Goal: Task Accomplishment & Management: Manage account settings

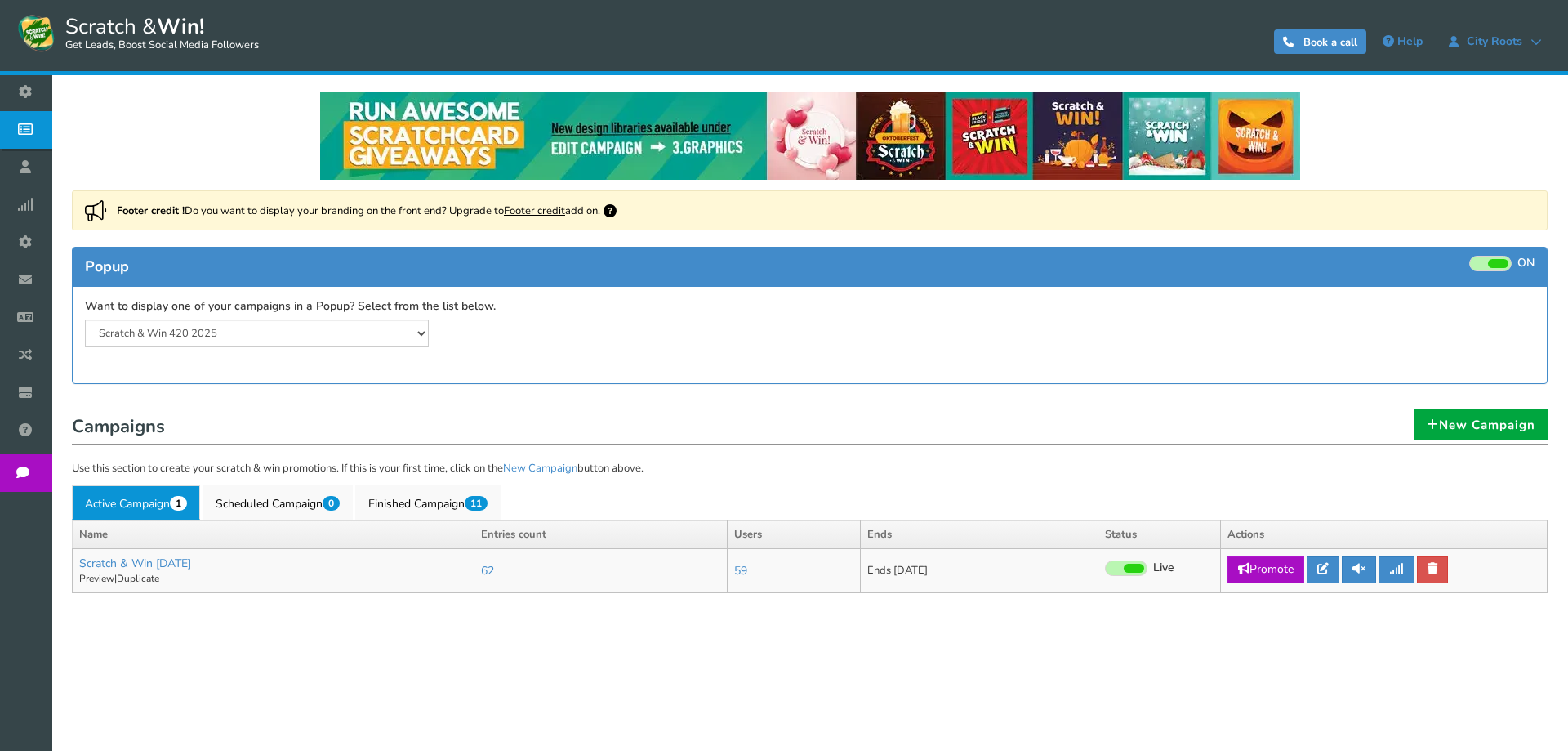
select select "20804"
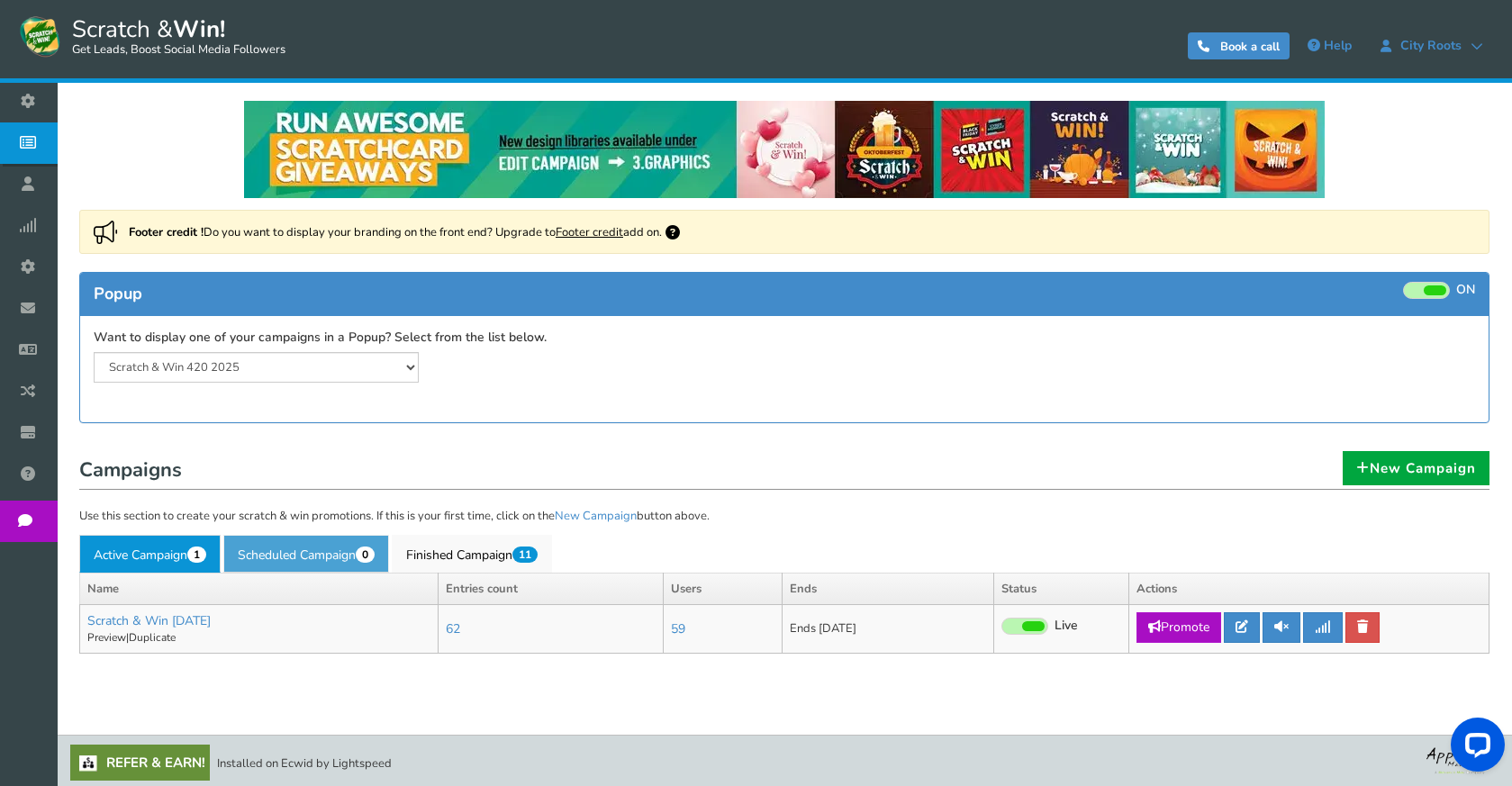
scroll to position [4, 0]
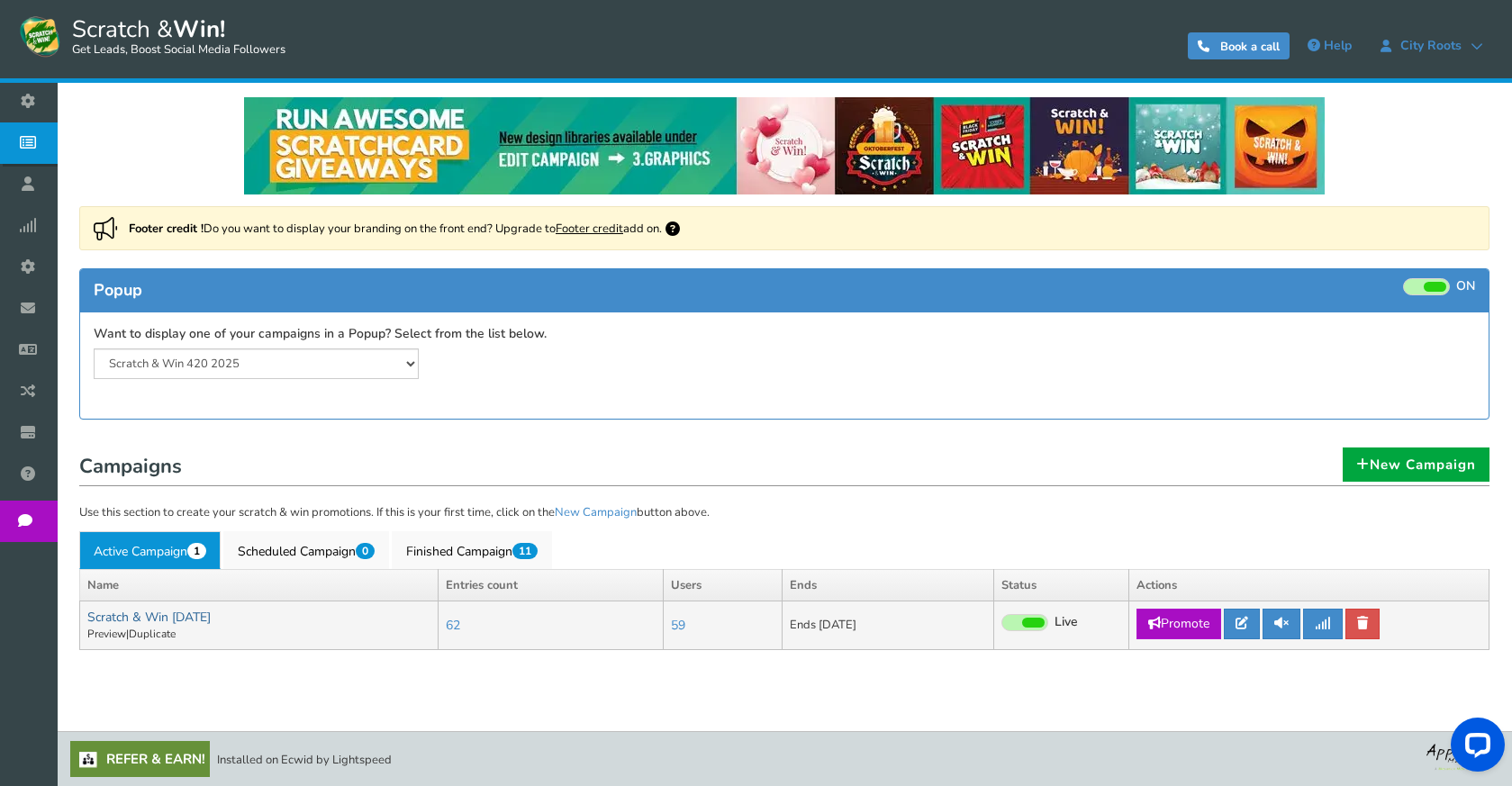
click at [211, 620] on link "Scratch & Win [DATE]" at bounding box center [149, 617] width 124 height 17
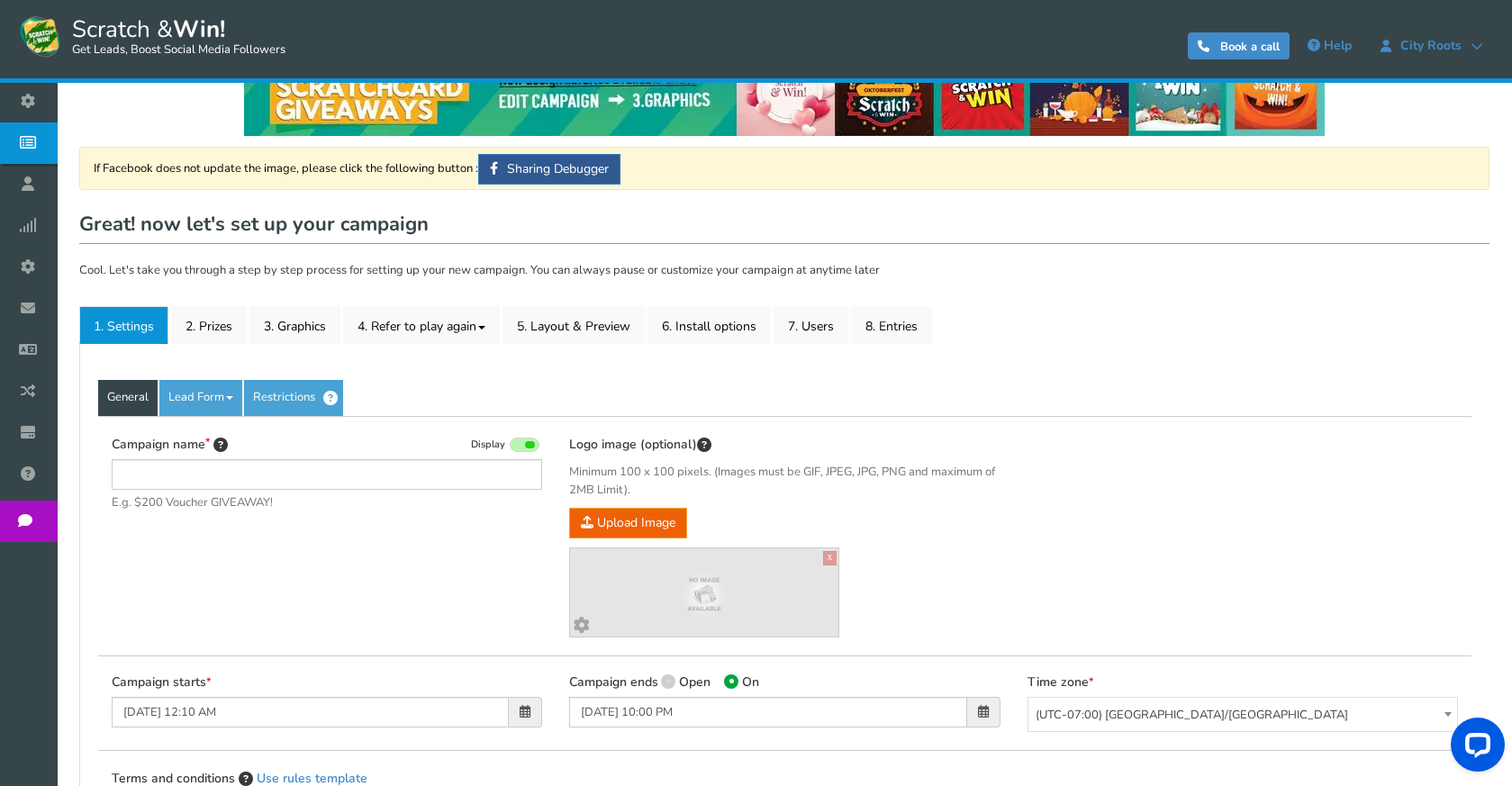
scroll to position [180, 0]
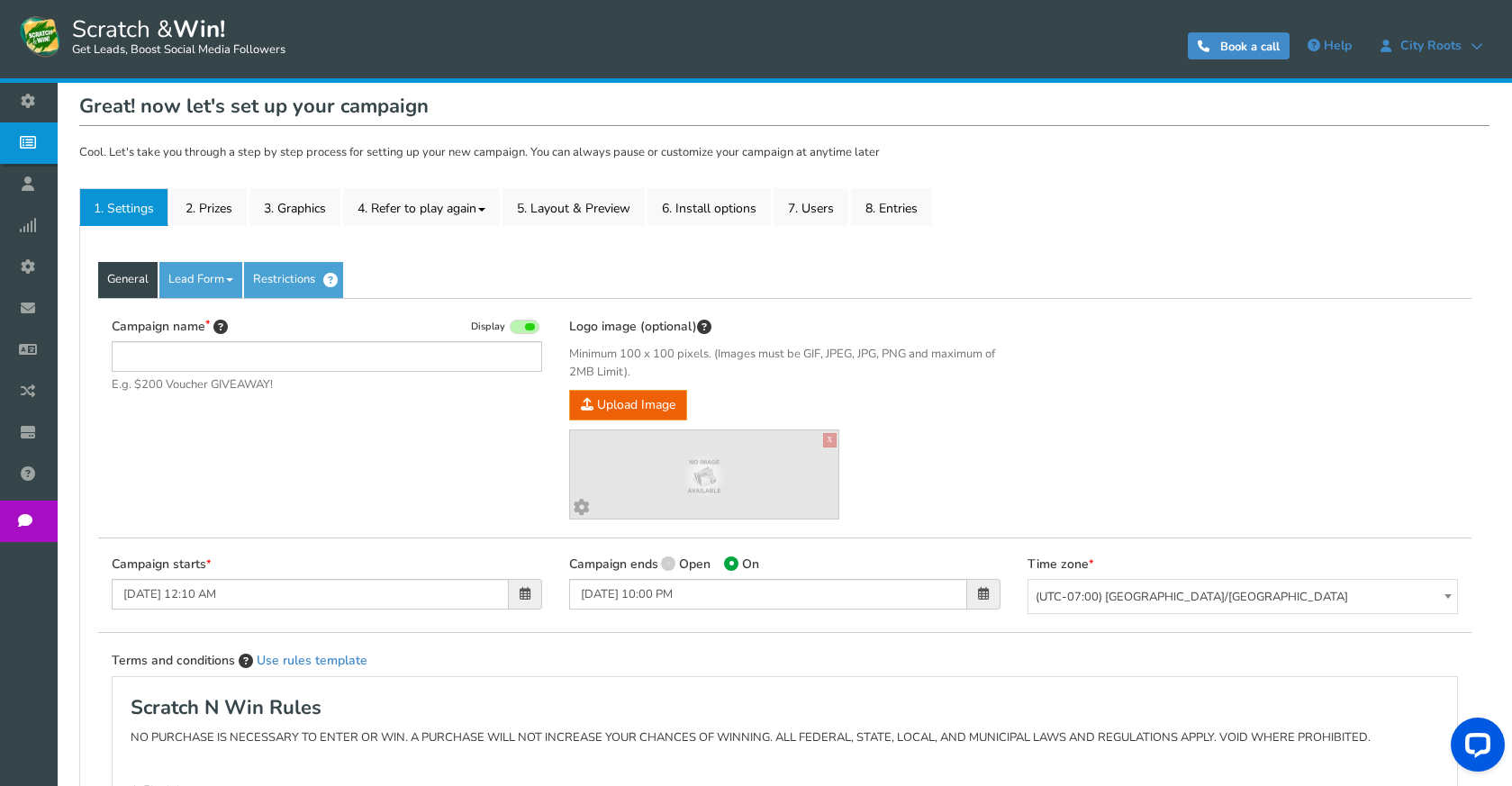
type input "Scratch & Win [DATE]"
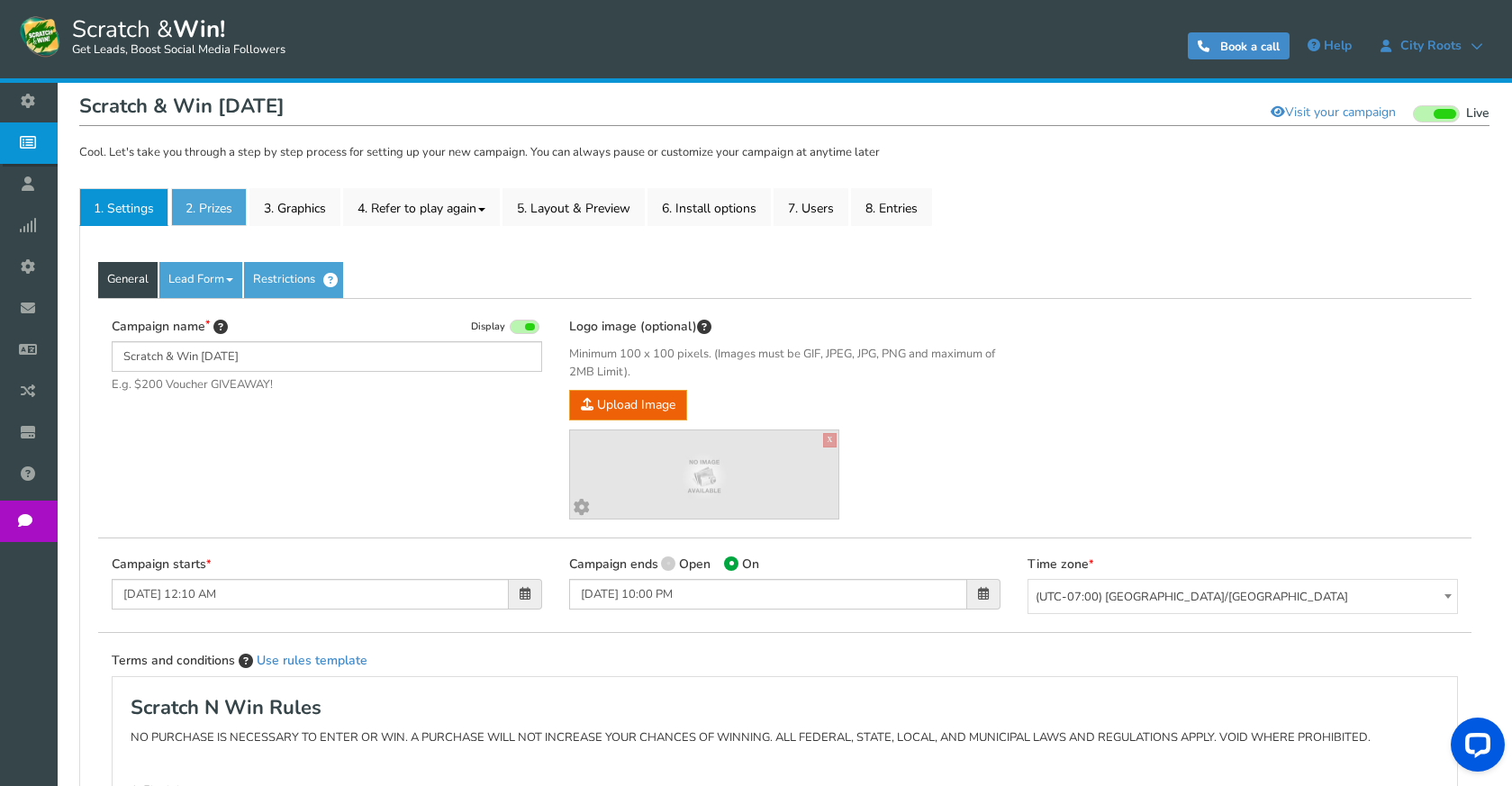
click at [238, 210] on link "2. Prizes" at bounding box center [208, 207] width 76 height 38
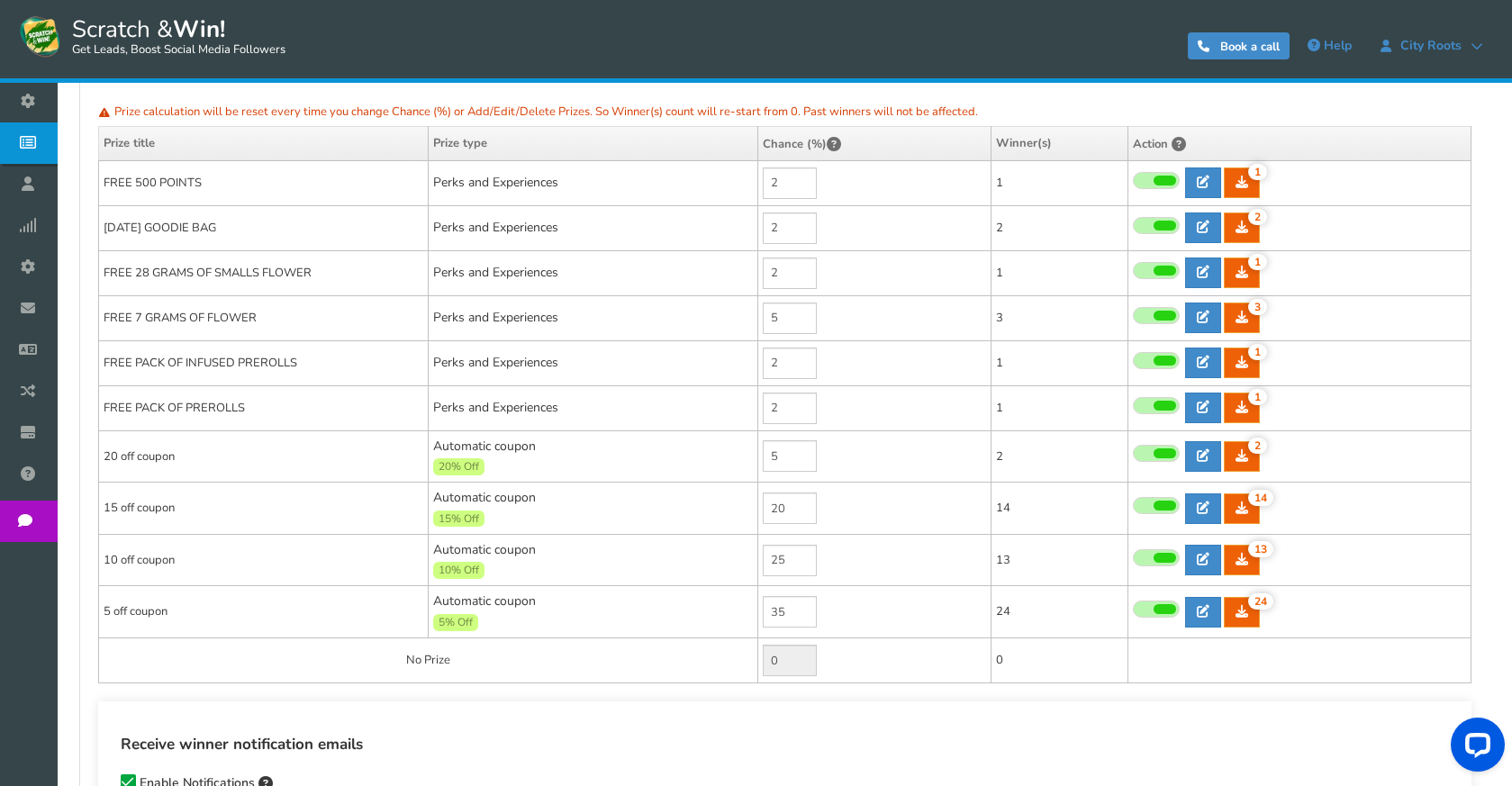
scroll to position [360, 0]
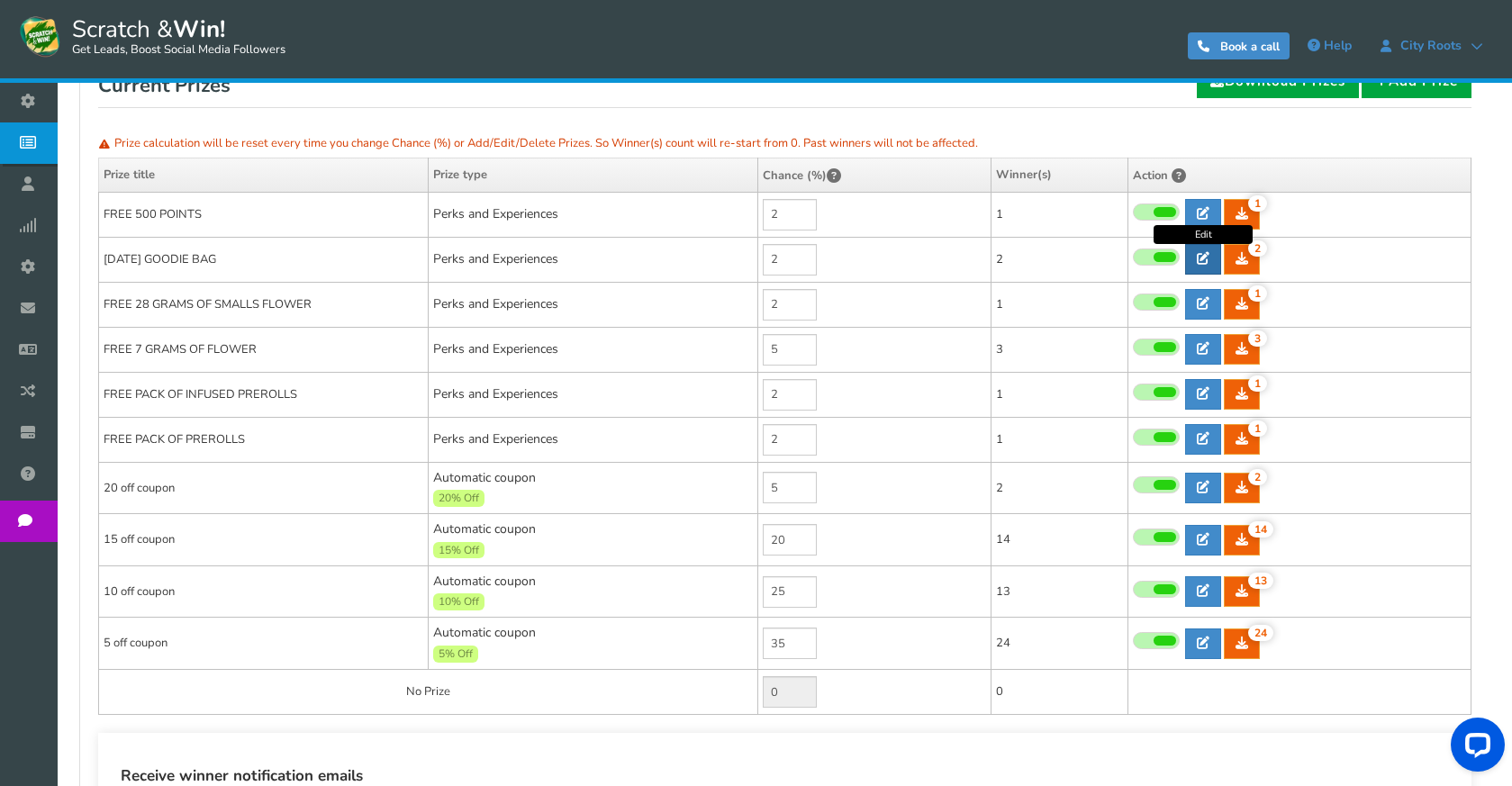
click at [1215, 253] on link at bounding box center [1204, 259] width 36 height 31
type input "[DATE] GOODIE BAG"
type textarea "WIN A FREE [DATE] GOODIE BAG CONSIS OF THE FOLLOWING ITEM - GRINDER - 1 HIT PIP…"
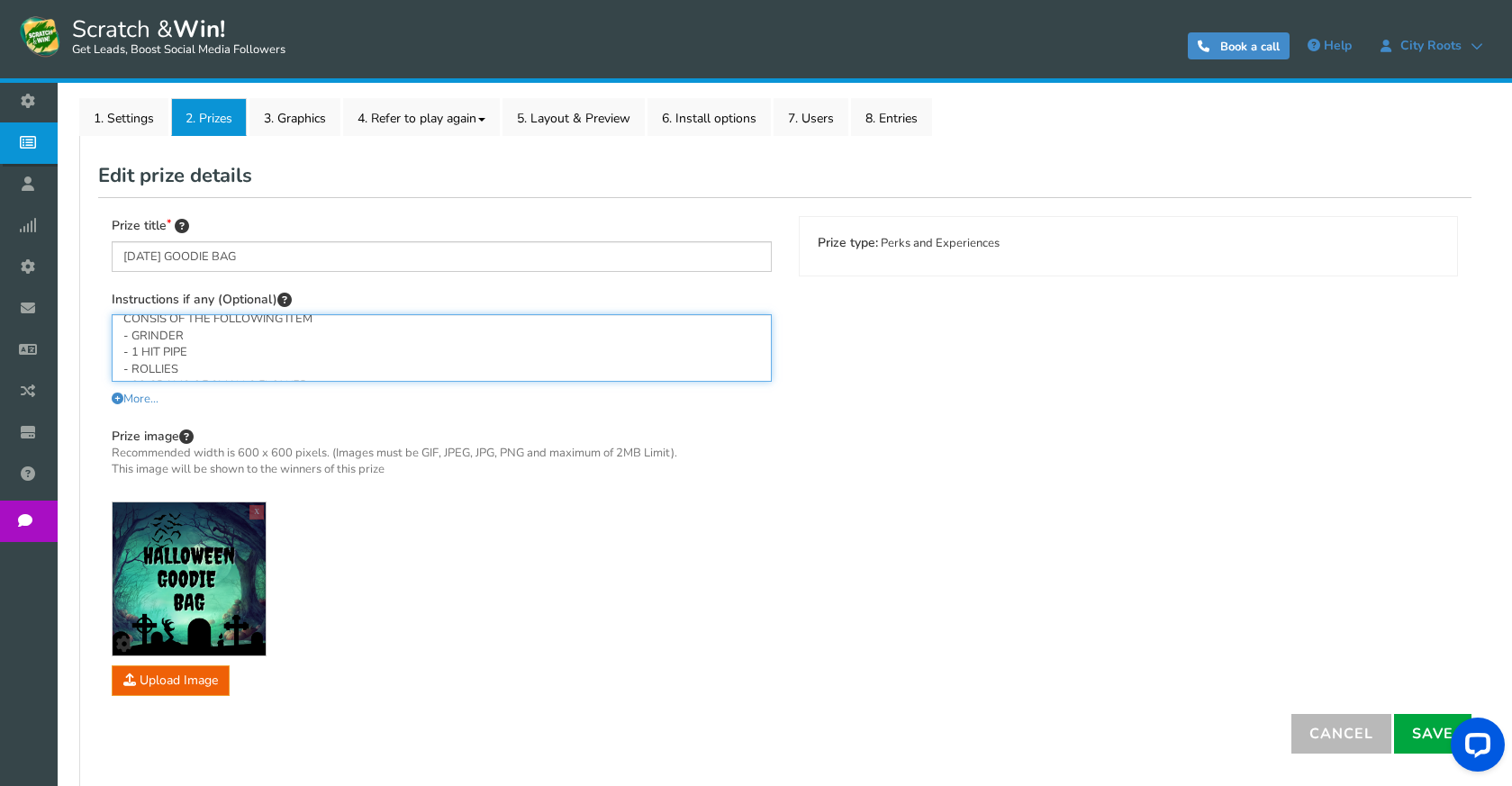
scroll to position [0, 0]
drag, startPoint x: 206, startPoint y: 324, endPoint x: 320, endPoint y: 328, distance: 114.1
click at [320, 328] on textarea "WIN A FREE [DATE] GOODIE BAG CONSIS OF THE FOLLOWING ITEM - GRINDER - 1 HIT PIP…" at bounding box center [442, 348] width 660 height 67
click at [318, 343] on textarea "WIN A FREE [DATE] GOODIE BAG CONSIS OF THE FOLLOWING ITEM - GRINDER - 1 HIT PIP…" at bounding box center [442, 348] width 660 height 67
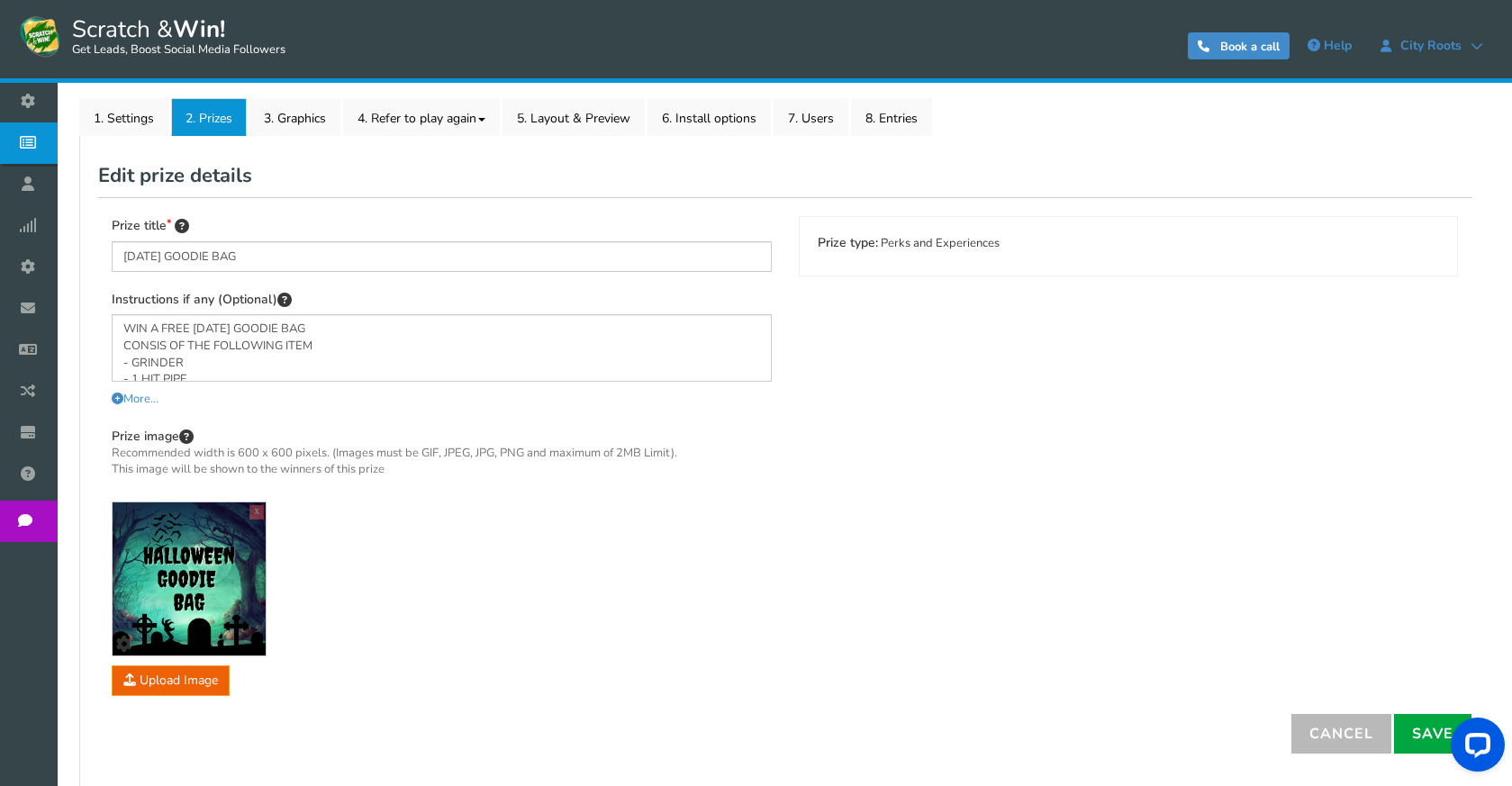
click at [224, 124] on link "2. Prizes" at bounding box center [208, 117] width 76 height 38
click at [883, 123] on link "8. Entries" at bounding box center [892, 117] width 81 height 38
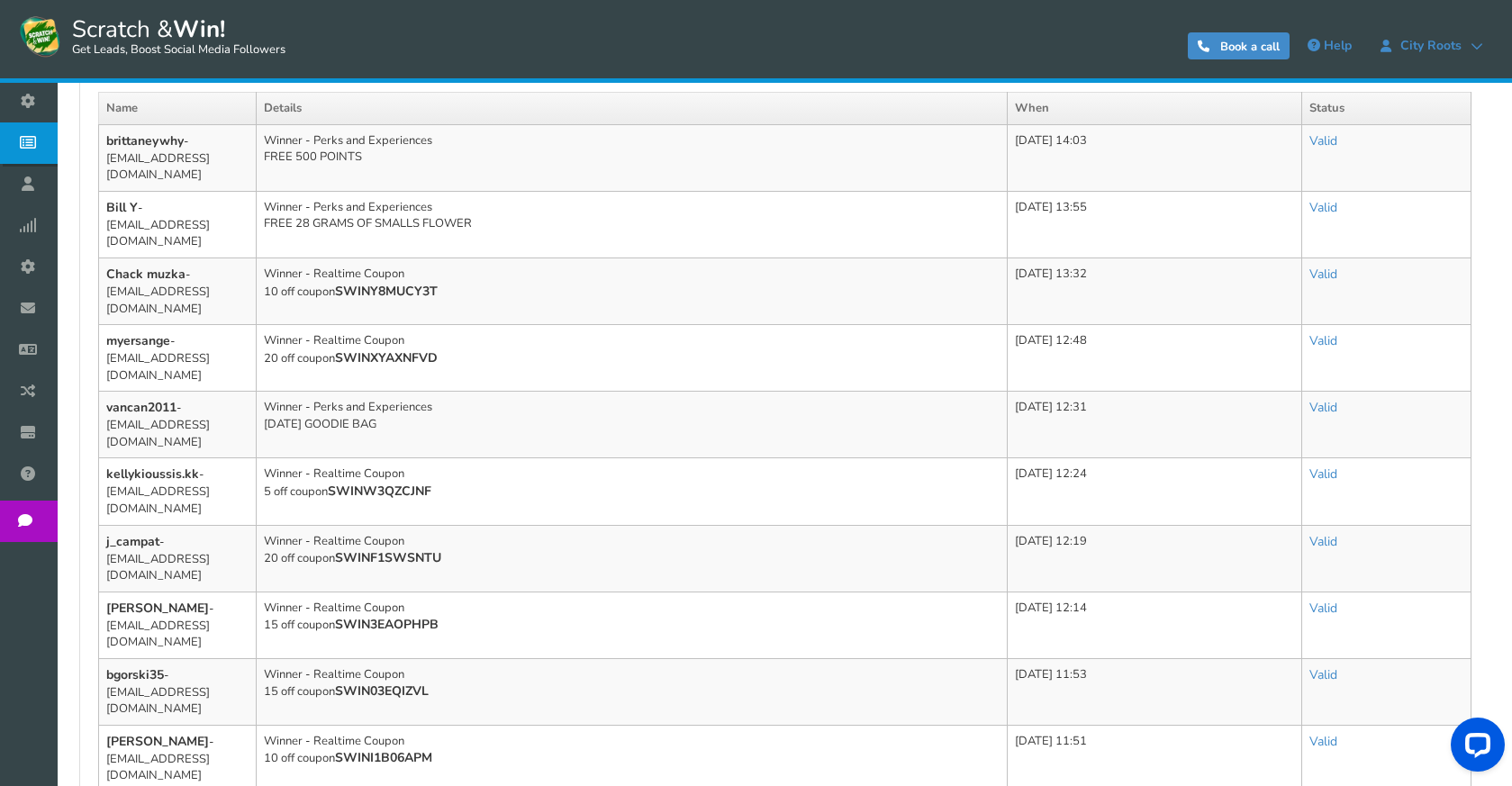
scroll to position [450, 0]
drag, startPoint x: 499, startPoint y: 201, endPoint x: 320, endPoint y: 218, distance: 179.8
click at [320, 218] on td "Winner - Perks and Experiences FREE 28 GRAMS OF SMALLS FLOWER" at bounding box center [632, 225] width 751 height 66
click at [473, 194] on td "Winner - Perks and Experiences FREE 28 GRAMS OF SMALLS FLOWER" at bounding box center [632, 225] width 751 height 66
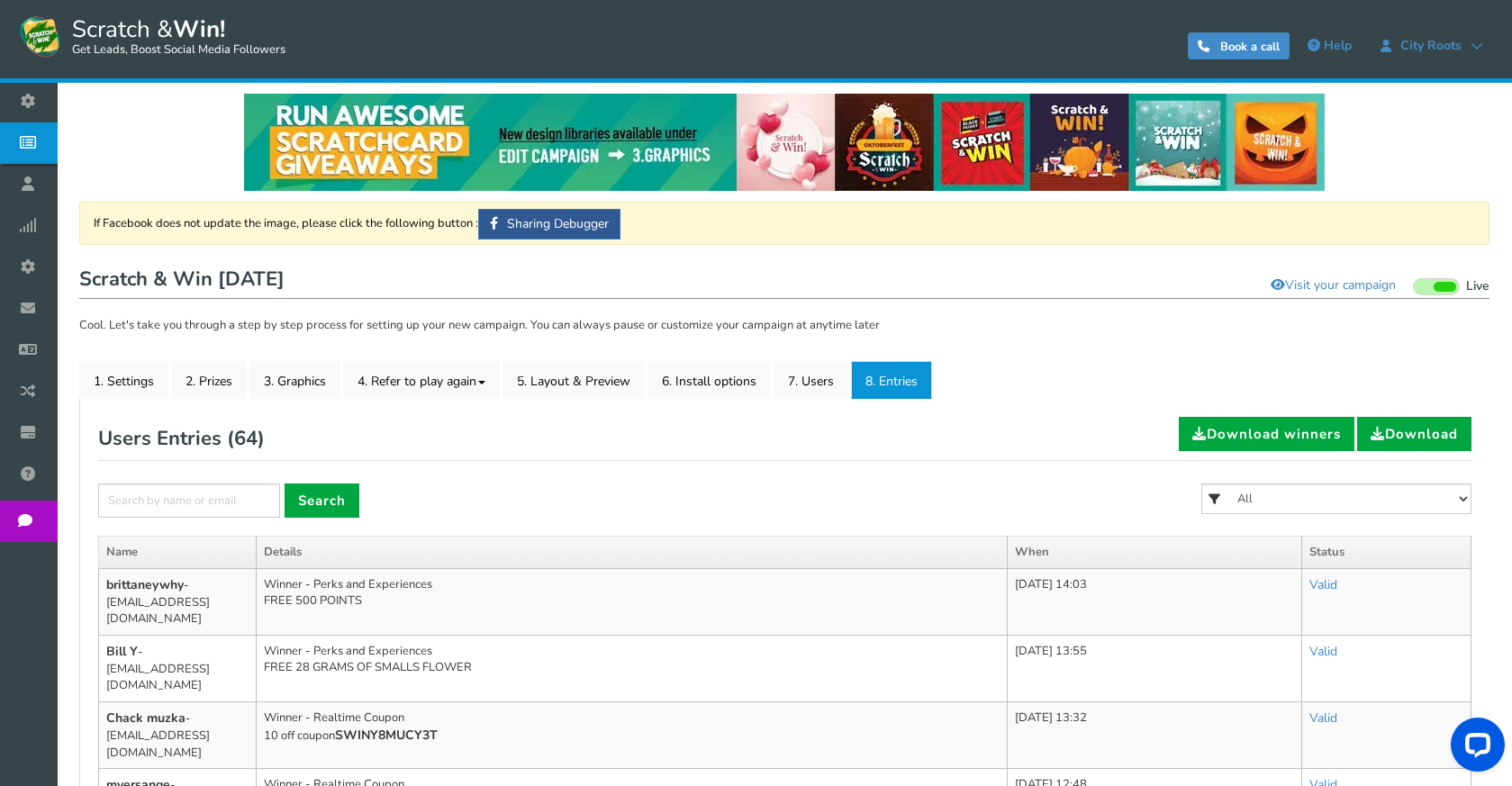
scroll to position [0, 0]
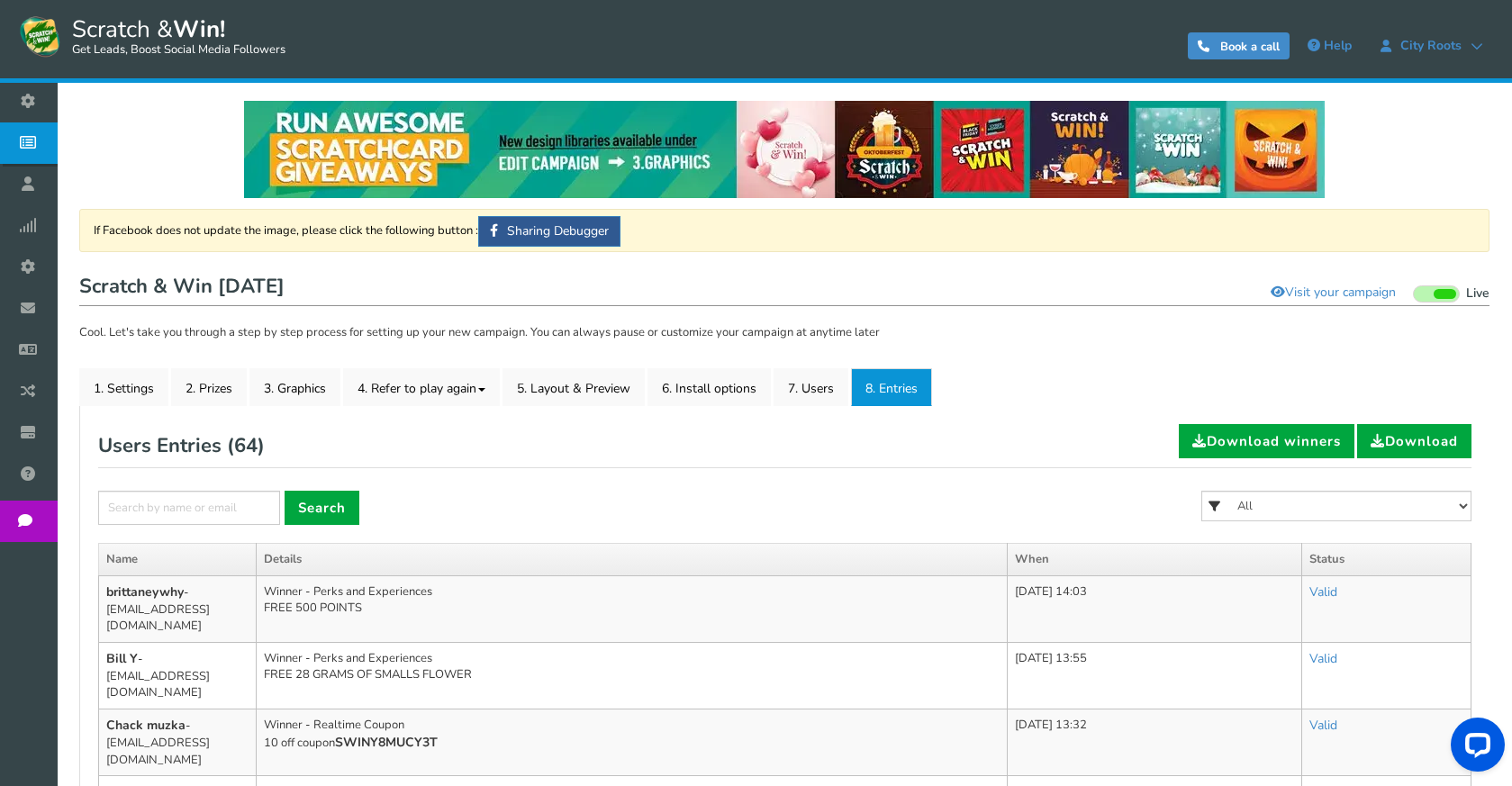
click at [180, 126] on div at bounding box center [784, 149] width 1411 height 97
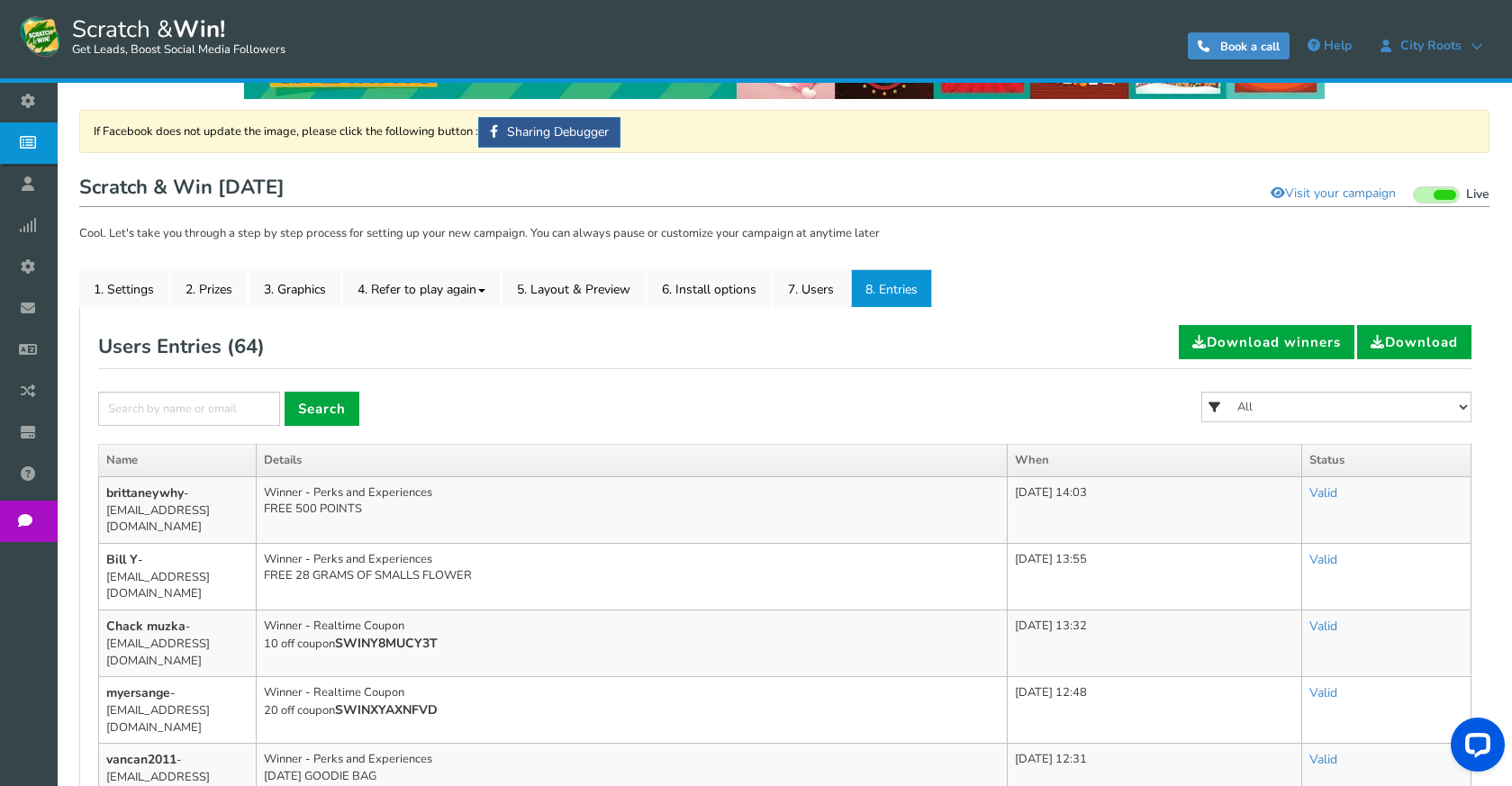
scroll to position [90, 0]
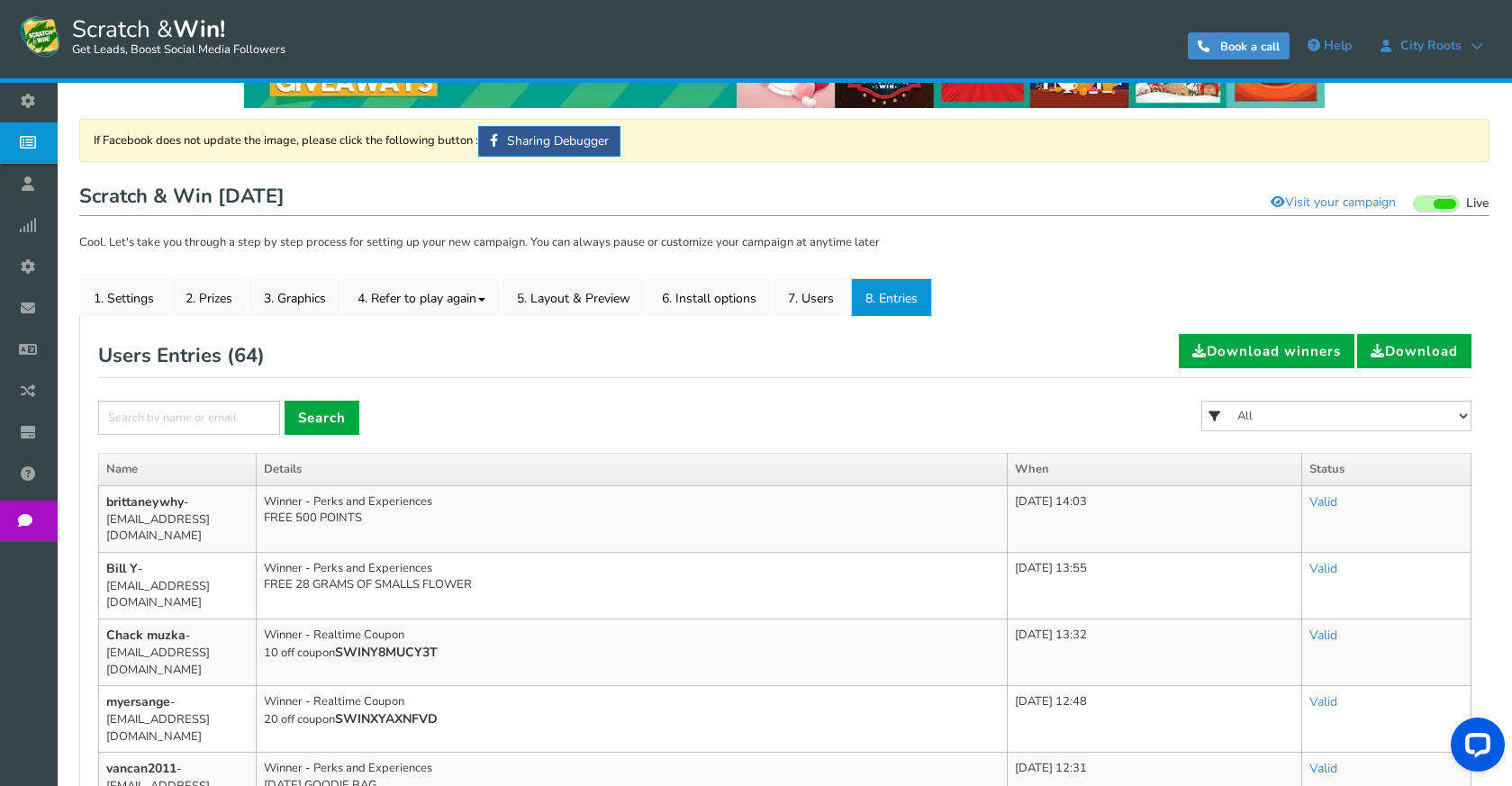
click at [549, 360] on div "Users Entries ( 64 ) Download winners Download" at bounding box center [785, 356] width 1374 height 45
drag, startPoint x: 408, startPoint y: 364, endPoint x: 92, endPoint y: 352, distance: 316.2
click at [364, 358] on div "Users Entries ( 64 ) Download winners Download" at bounding box center [785, 356] width 1374 height 45
click at [175, 106] on div at bounding box center [784, 59] width 1411 height 97
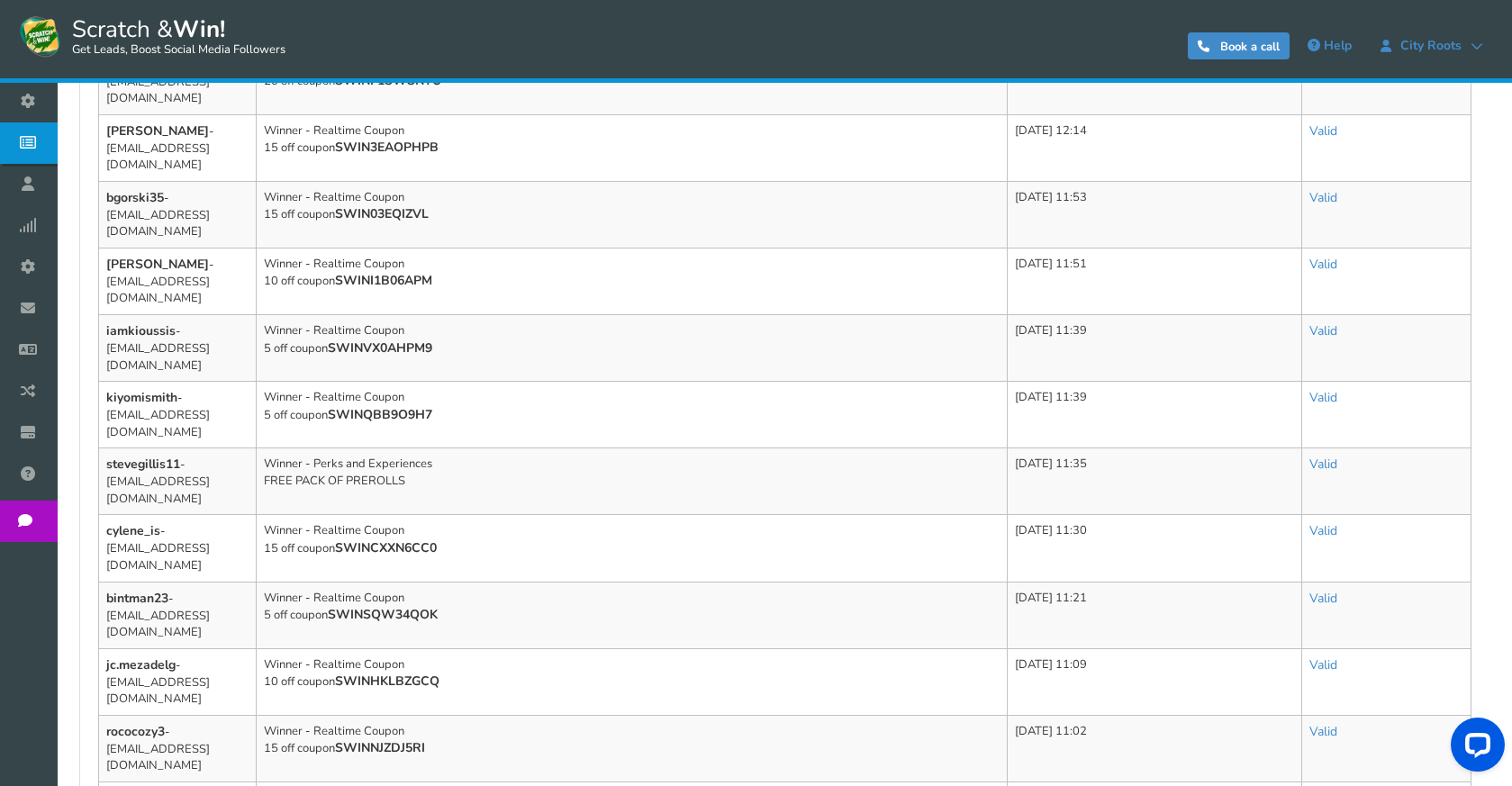
scroll to position [1014, 0]
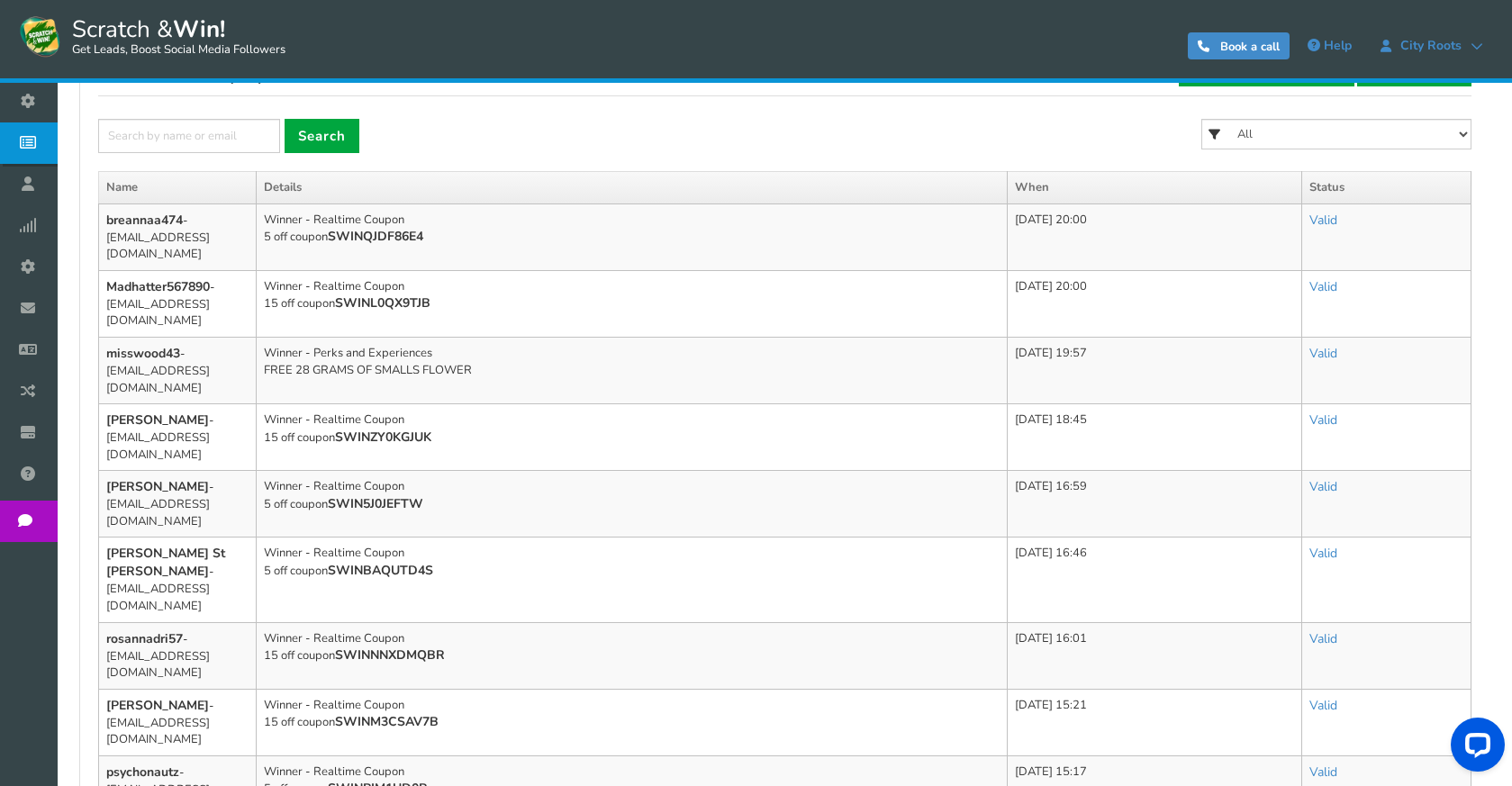
scroll to position [294, 0]
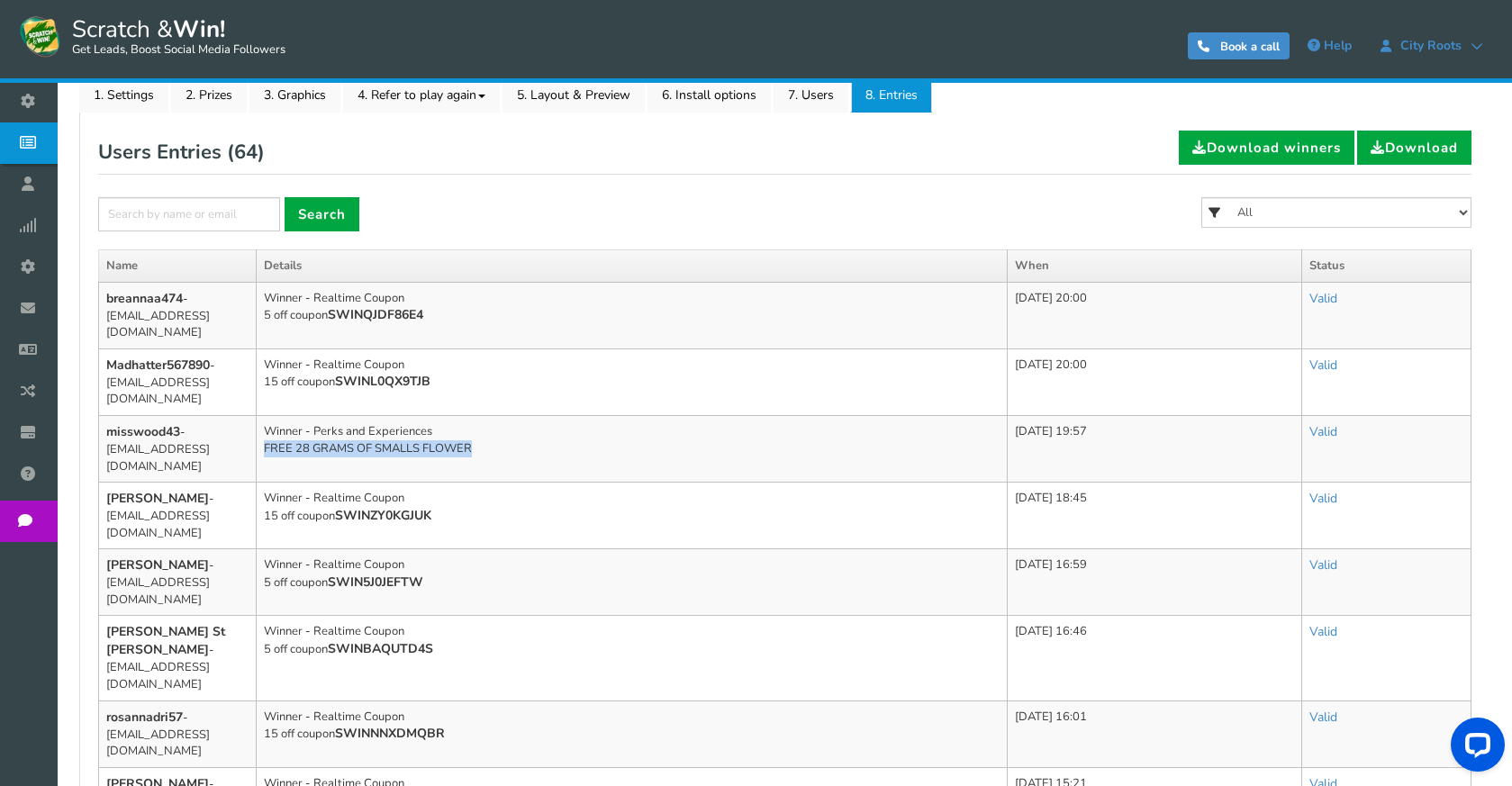
drag, startPoint x: 362, startPoint y: 435, endPoint x: 264, endPoint y: 435, distance: 98.0
click at [264, 435] on td "Winner - Perks and Experiences FREE 28 GRAMS OF SMALLS FLOWER" at bounding box center [632, 448] width 751 height 66
click at [491, 437] on td "Winner - Perks and Experiences FREE 28 GRAMS OF SMALLS FLOWER" at bounding box center [632, 448] width 751 height 66
drag, startPoint x: 480, startPoint y: 442, endPoint x: 227, endPoint y: 442, distance: 253.0
click at [227, 442] on tr "misswood43 - [EMAIL_ADDRESS][DOMAIN_NAME] Winner - Perks and Experiences FREE 2…" at bounding box center [785, 448] width 1373 height 66
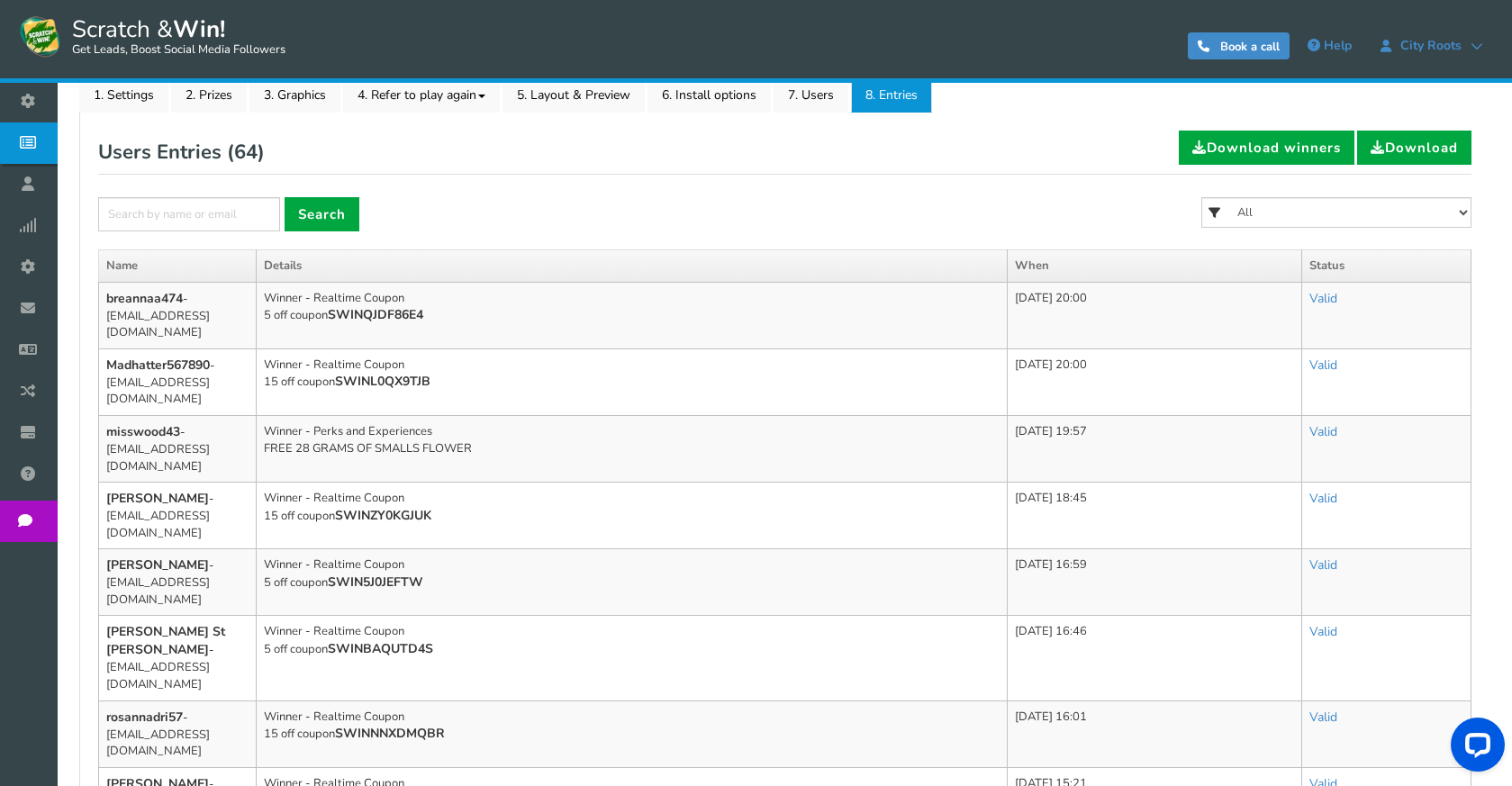
click at [305, 431] on td "Winner - Perks and Experiences FREE 28 GRAMS OF SMALLS FLOWER" at bounding box center [632, 448] width 751 height 66
drag, startPoint x: 277, startPoint y: 411, endPoint x: 489, endPoint y: 455, distance: 216.5
click at [489, 455] on td "Winner - Perks and Experiences FREE 28 GRAMS OF SMALLS FLOWER" at bounding box center [632, 448] width 751 height 66
click at [484, 436] on td "Winner - Perks and Experiences FREE 28 GRAMS OF SMALLS FLOWER" at bounding box center [632, 448] width 751 height 66
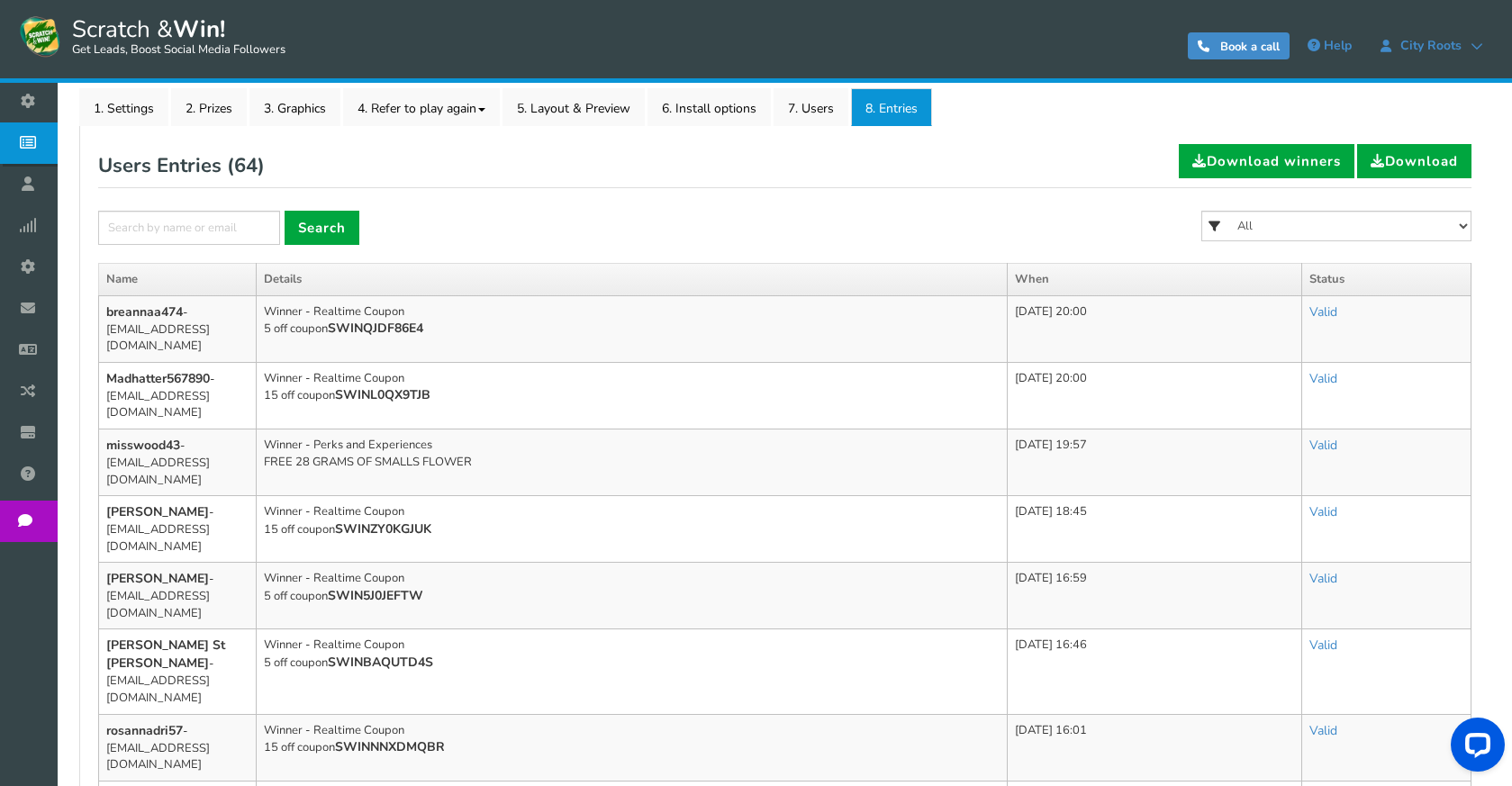
scroll to position [114, 0]
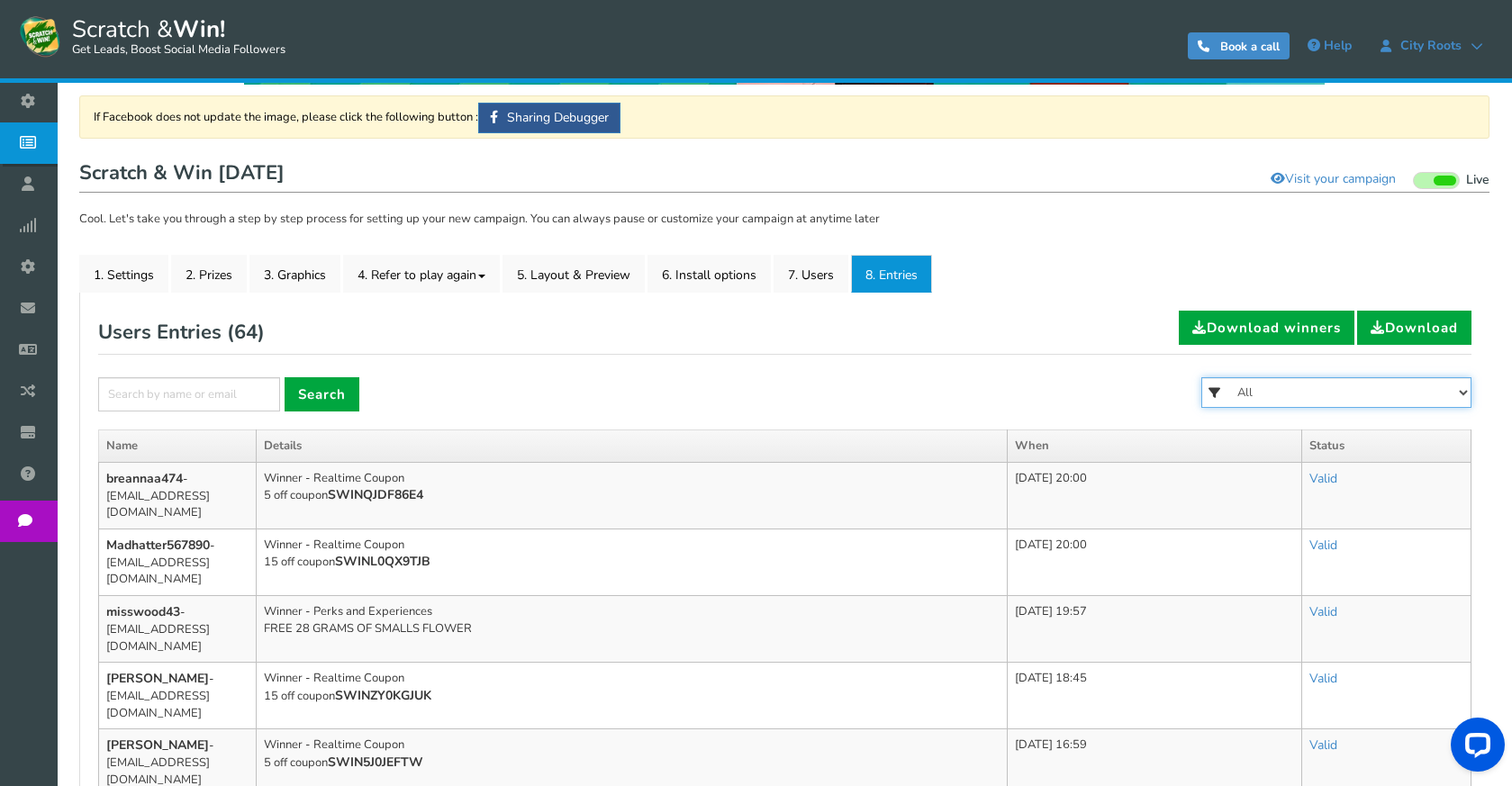
click at [1267, 404] on select "All FREE 500 POINTS [DATE] GOODIE BAG FREE 28 GRAMS OF SMALLS FLOWER FREE 7 GRA…" at bounding box center [1336, 393] width 270 height 31
select select "86485"
click at [1202, 378] on select "All FREE 500 POINTS [DATE] GOODIE BAG FREE 28 GRAMS OF SMALLS FLOWER FREE 7 GRA…" at bounding box center [1336, 393] width 270 height 31
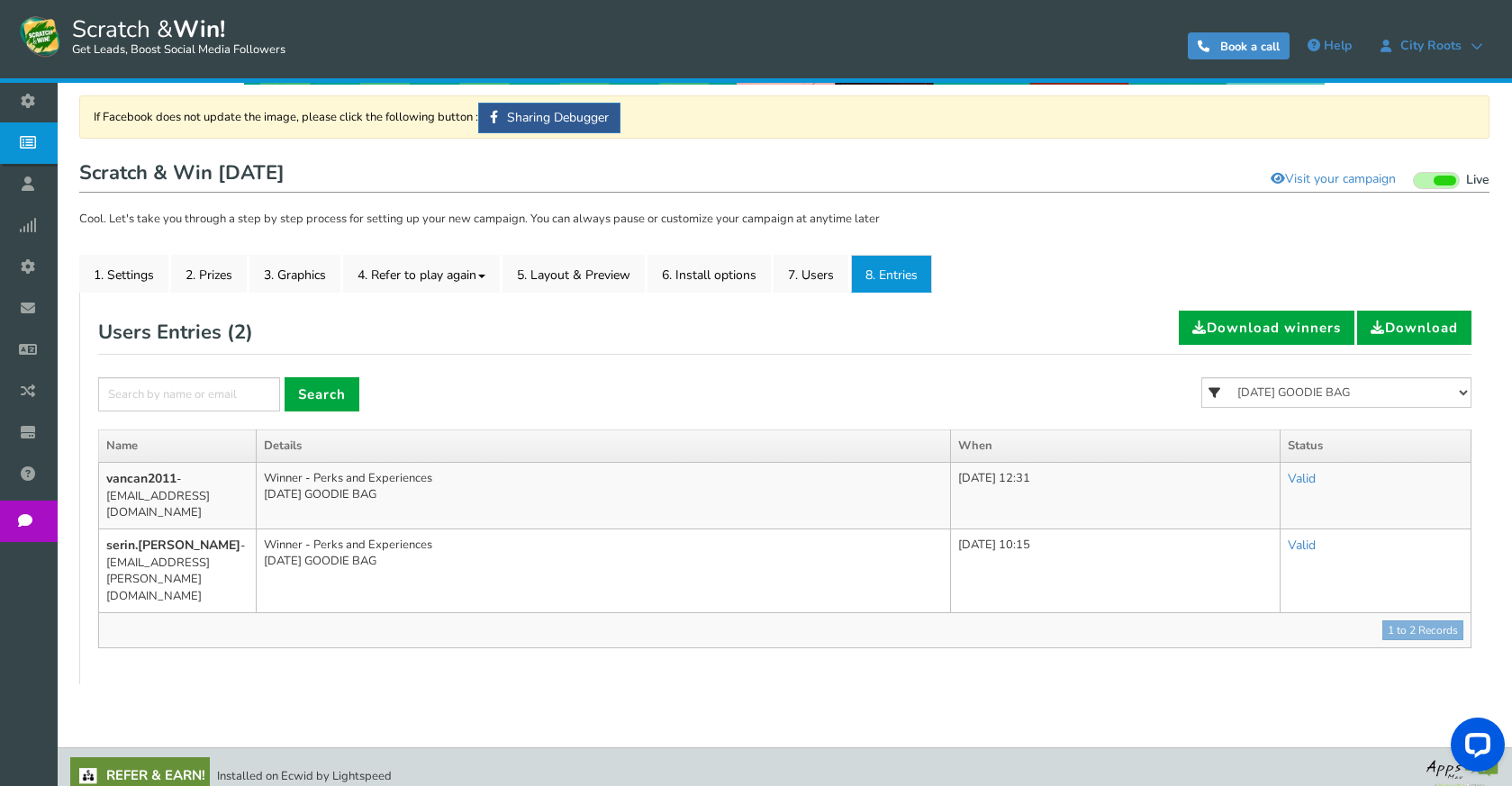
scroll to position [80, 0]
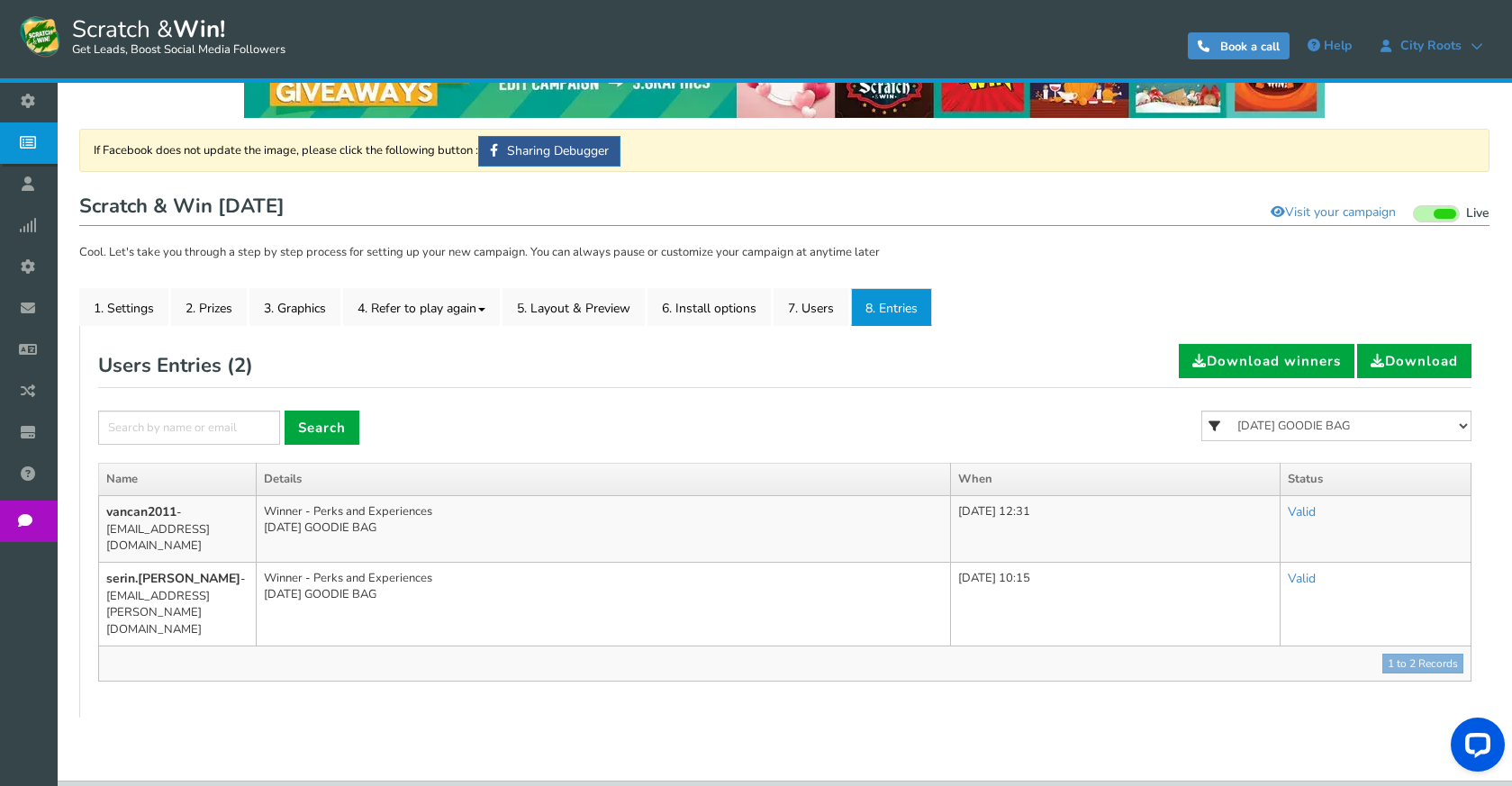
click at [918, 370] on div "Users Entries ( 2 ) Download winners Download" at bounding box center [785, 366] width 1374 height 45
drag, startPoint x: 432, startPoint y: 525, endPoint x: 327, endPoint y: 529, distance: 105.1
click at [327, 529] on td "Winner - Perks and Experiences [DATE] GOODIE BAG" at bounding box center [603, 529] width 694 height 66
click at [401, 518] on td "Winner - Perks and Experiences [DATE] GOODIE BAG" at bounding box center [603, 529] width 694 height 66
click at [1296, 426] on select "All FREE 500 POINTS [DATE] GOODIE BAG FREE 28 GRAMS OF SMALLS FLOWER FREE 7 GRA…" at bounding box center [1336, 426] width 270 height 31
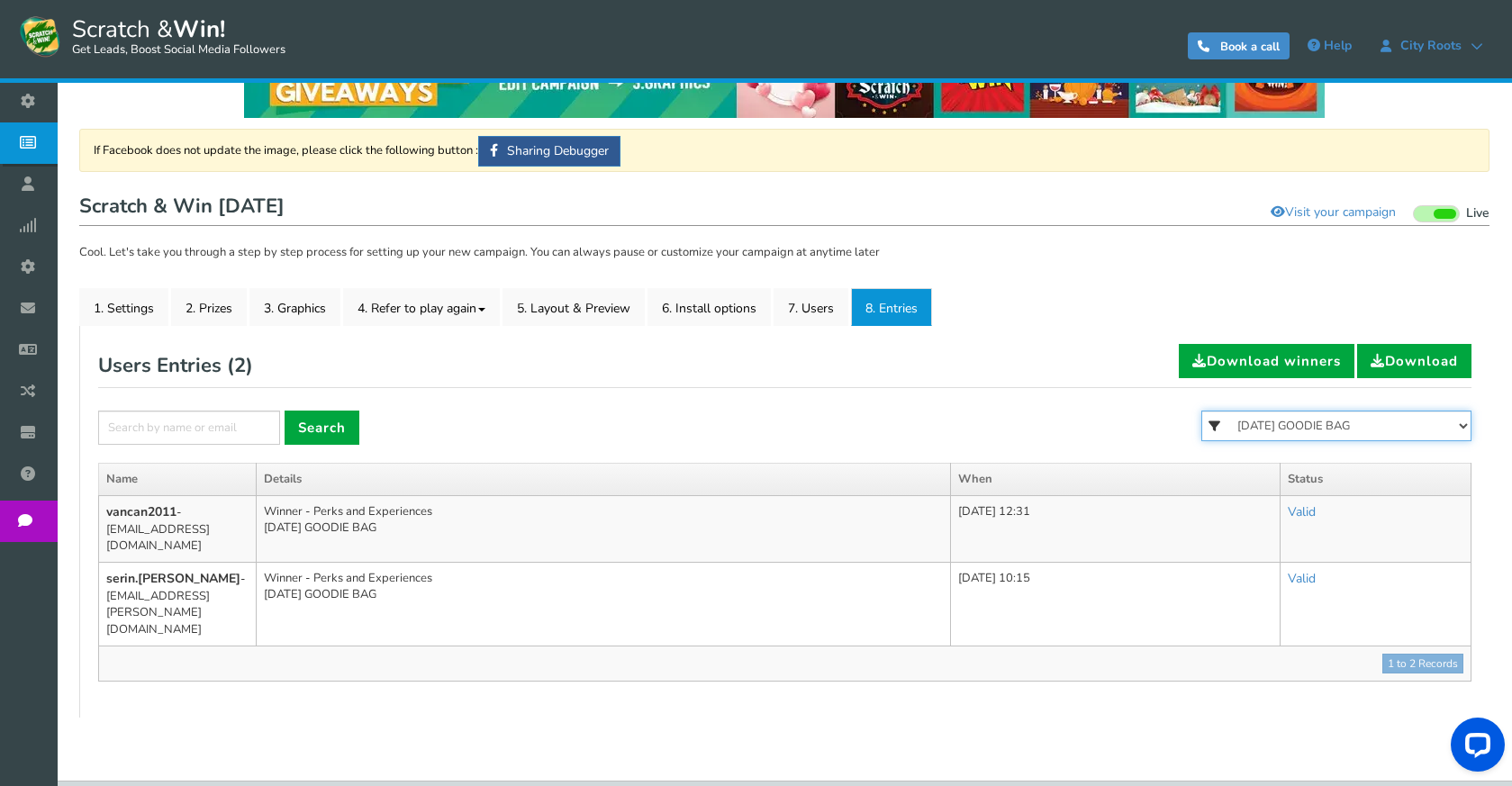
select select "86484"
click at [1202, 410] on select "All FREE 500 POINTS [DATE] GOODIE BAG FREE 28 GRAMS OF SMALLS FLOWER FREE 7 GRA…" at bounding box center [1336, 426] width 270 height 31
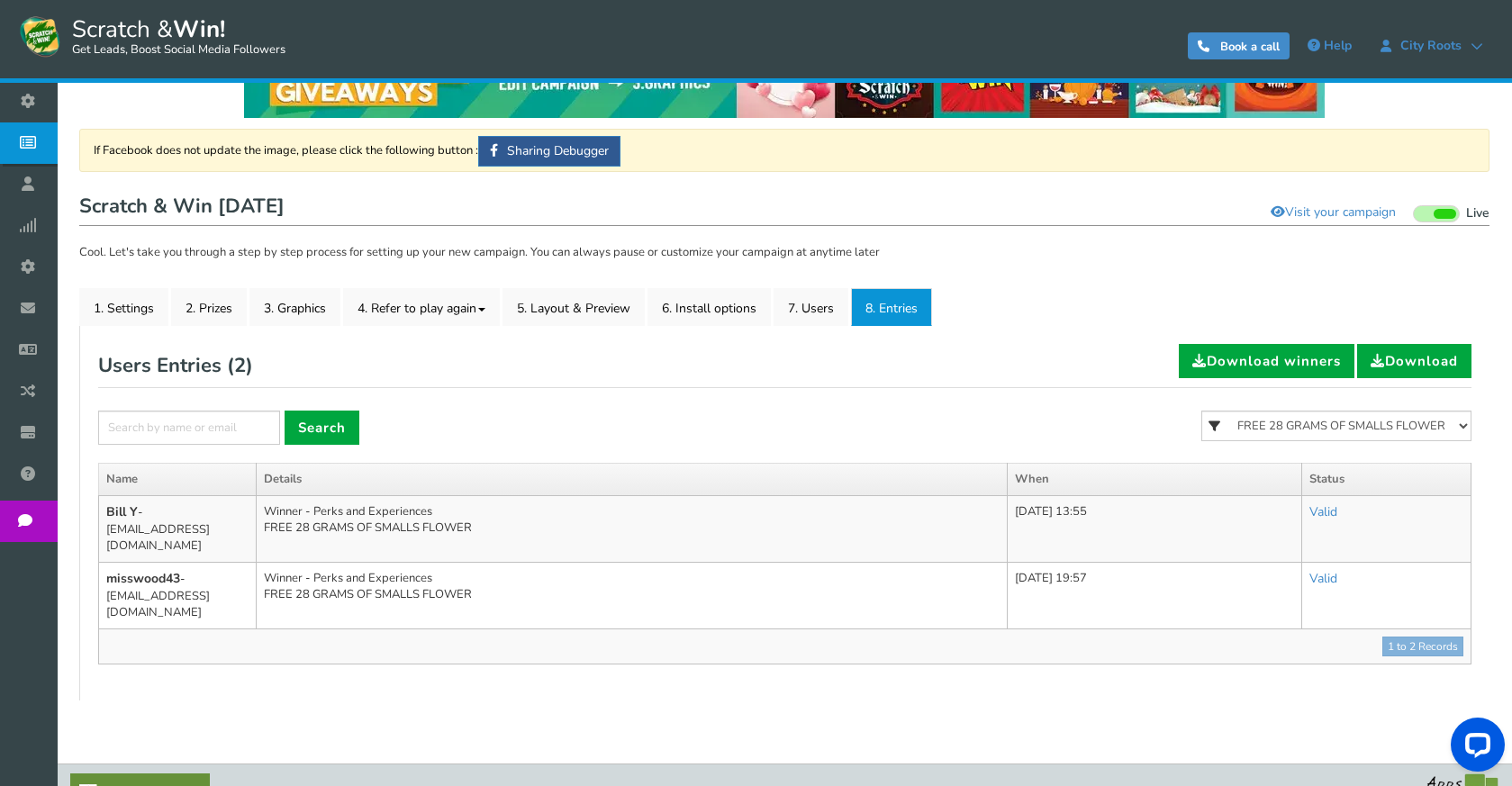
click at [1036, 440] on form "× Search All FREE 500 POINTS [DATE] GOODIE BAG FREE 28 GRAMS OF SMALLS FLOWER F…" at bounding box center [785, 436] width 1374 height 52
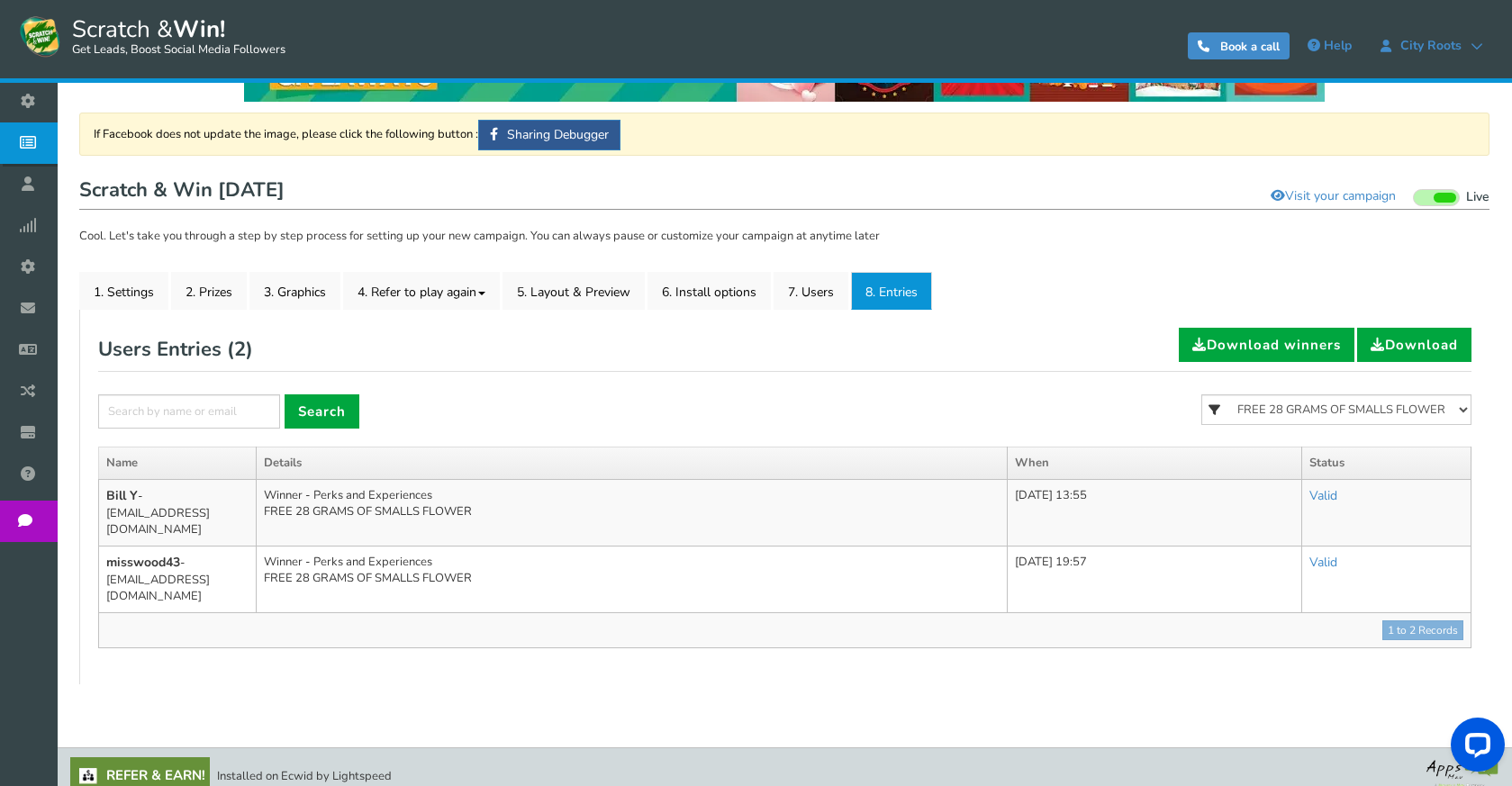
click at [1017, 399] on form "× Search All FREE 500 POINTS [DATE] GOODIE BAG FREE 28 GRAMS OF SMALLS FLOWER F…" at bounding box center [785, 420] width 1374 height 52
drag, startPoint x: 471, startPoint y: 559, endPoint x: 303, endPoint y: 559, distance: 168.0
click at [303, 559] on td "Winner - Perks and Experiences FREE 28 GRAMS OF SMALLS FLOWER" at bounding box center [632, 579] width 751 height 66
click at [509, 546] on td "Winner - Perks and Experiences FREE 28 GRAMS OF SMALLS FLOWER" at bounding box center [632, 579] width 751 height 66
click at [418, 350] on div "Users Entries ( 2 ) Download winners Download" at bounding box center [785, 349] width 1374 height 45
